Goal: Task Accomplishment & Management: Use online tool/utility

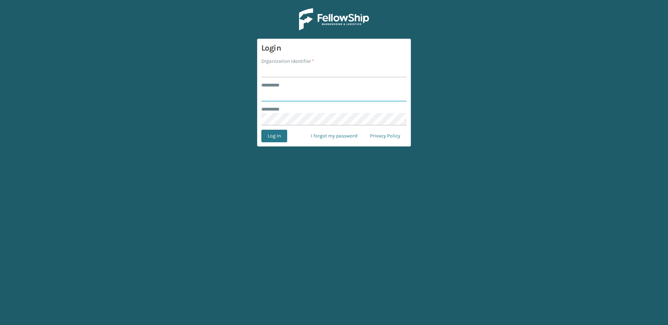
type input "********"
click at [285, 69] on input "Organization Identifier *" at bounding box center [333, 71] width 145 height 13
type input "Fellowship - East"
click at [274, 139] on button "Log In" at bounding box center [274, 136] width 26 height 13
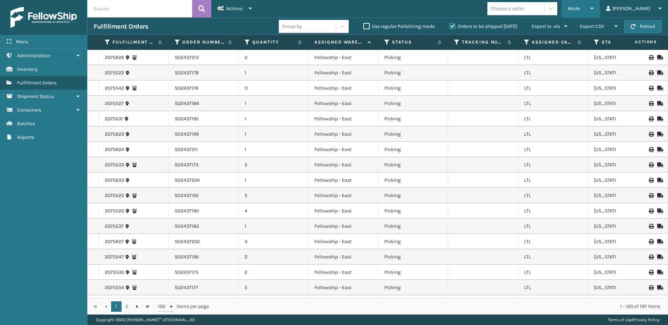
click at [593, 0] on div "Mode" at bounding box center [580, 8] width 26 height 17
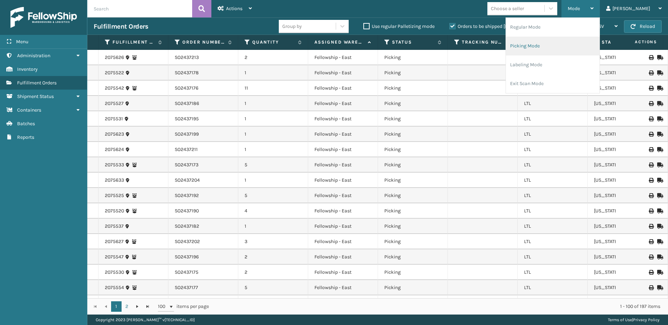
click at [528, 45] on li "Picking Mode" at bounding box center [553, 46] width 94 height 19
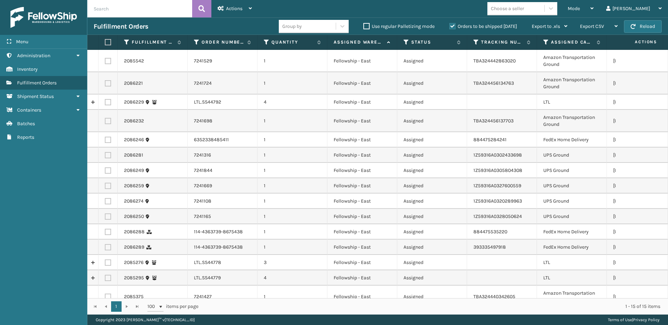
click at [107, 99] on label at bounding box center [108, 102] width 6 height 6
click at [105, 99] on input "checkbox" at bounding box center [105, 101] width 0 height 5
checkbox input "true"
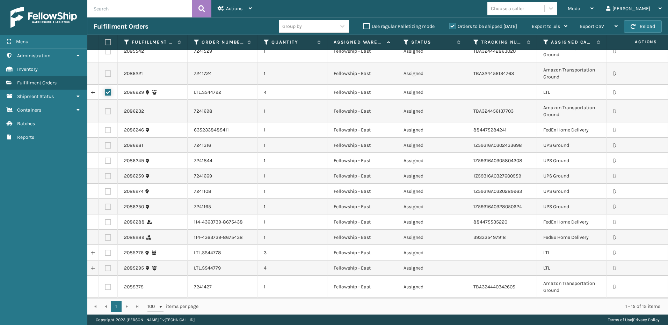
scroll to position [15, 0]
click at [108, 250] on label at bounding box center [108, 253] width 6 height 6
click at [105, 250] on input "checkbox" at bounding box center [105, 252] width 0 height 5
checkbox input "true"
click at [111, 265] on label at bounding box center [108, 268] width 6 height 6
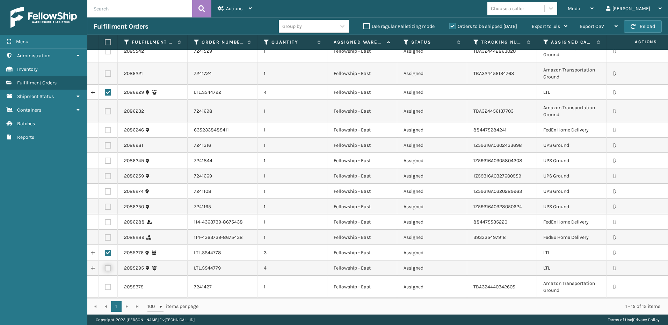
click at [105, 265] on input "checkbox" at bounding box center [105, 267] width 0 height 5
checkbox input "true"
click at [229, 13] on div "Actions" at bounding box center [235, 8] width 34 height 17
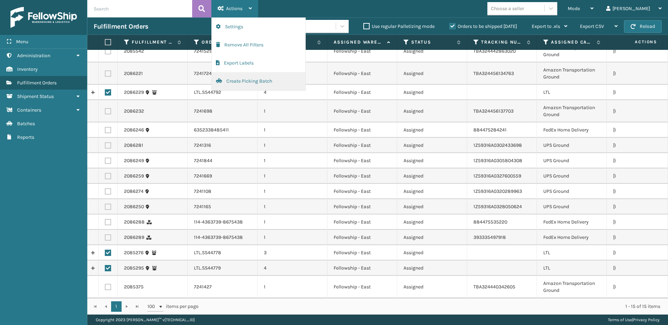
click at [232, 82] on button "Create Picking Batch" at bounding box center [259, 81] width 94 height 18
